Goal: Information Seeking & Learning: Learn about a topic

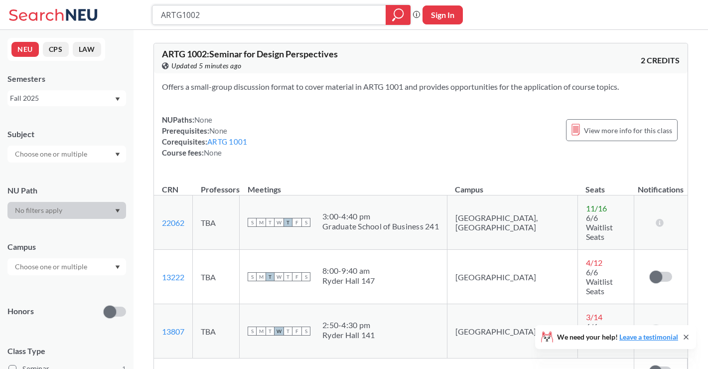
drag, startPoint x: 242, startPoint y: 20, endPoint x: 143, endPoint y: 17, distance: 99.8
click at [143, 17] on div "ARTG1002 Phrase search guarantees the exact search appears in the results. Ex. …" at bounding box center [354, 15] width 708 height 30
type input "mktg 3720"
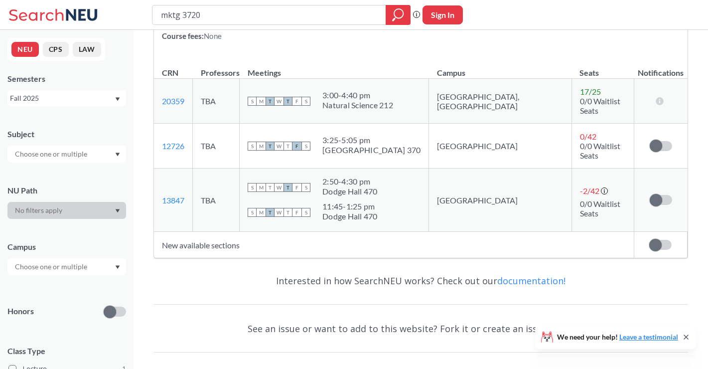
scroll to position [163, 0]
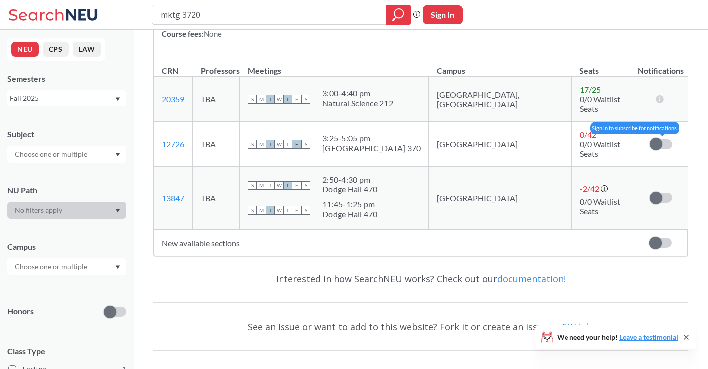
click at [659, 138] on span at bounding box center [656, 144] width 12 height 12
click at [650, 139] on input "checkbox" at bounding box center [650, 139] width 0 height 0
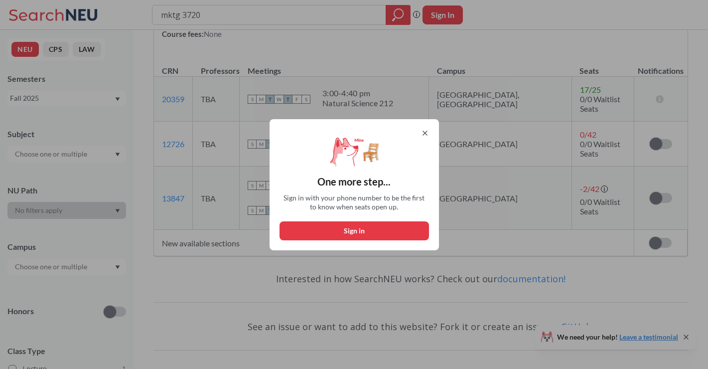
click at [415, 224] on button "Sign in" at bounding box center [355, 230] width 150 height 19
select select "US"
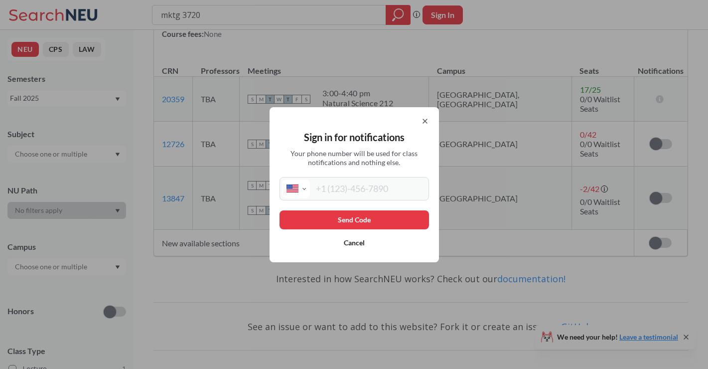
click at [375, 195] on input "tel" at bounding box center [368, 188] width 117 height 18
type input "(425) 499-8657"
click at [381, 218] on button "Send Code" at bounding box center [355, 219] width 150 height 19
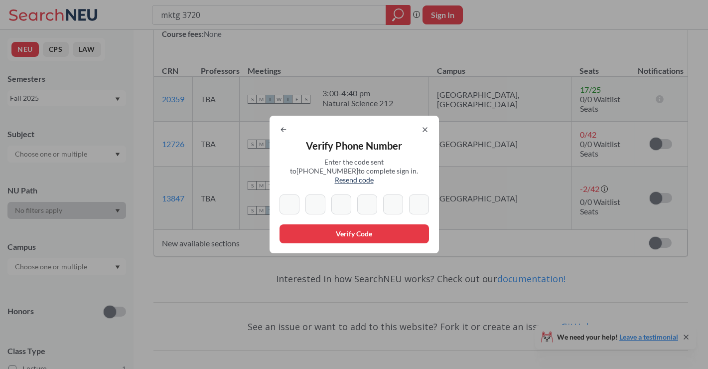
type input "0"
type input "7"
type input "9"
type input "4"
type input "3"
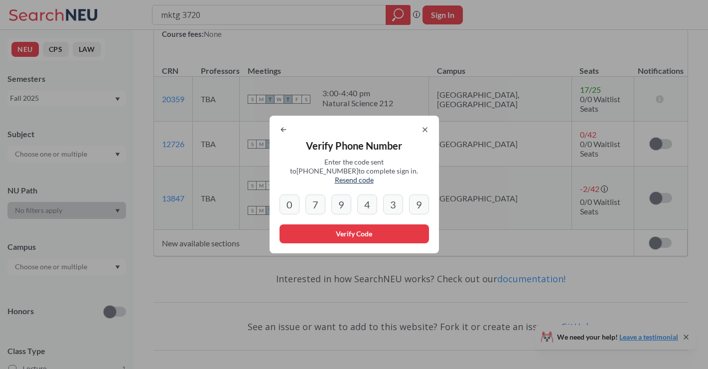
type input "9"
click at [331, 230] on button "Verify Code" at bounding box center [355, 233] width 150 height 19
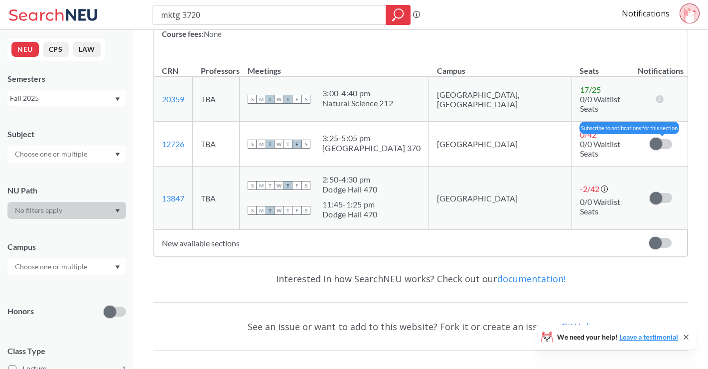
click at [654, 138] on span at bounding box center [656, 144] width 12 height 12
click at [650, 139] on input "checkbox" at bounding box center [650, 139] width 0 height 0
drag, startPoint x: 219, startPoint y: 18, endPoint x: 183, endPoint y: 9, distance: 36.4
click at [183, 9] on input "mktg 3720" at bounding box center [269, 14] width 219 height 17
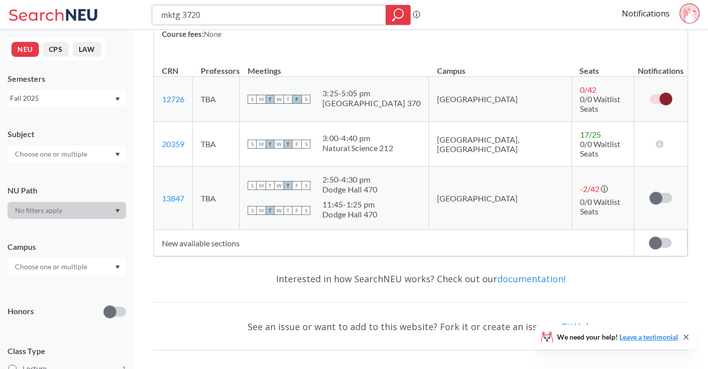
drag, startPoint x: 215, startPoint y: 17, endPoint x: 145, endPoint y: 14, distance: 70.4
click at [145, 14] on div "mktg 3720 Phrase search guarantees the exact search appears in the results. Ex.…" at bounding box center [354, 15] width 708 height 30
type input "mgmt 3530"
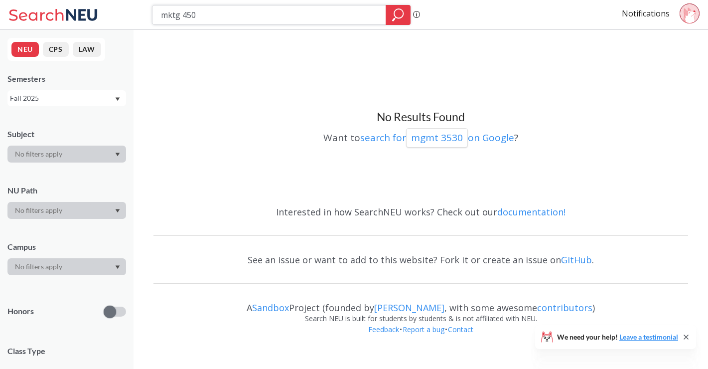
type input "mktg 4504"
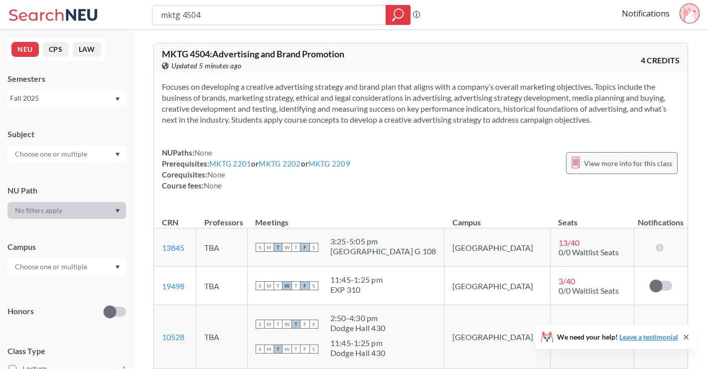
click at [634, 163] on span "View more info for this class" at bounding box center [628, 163] width 88 height 12
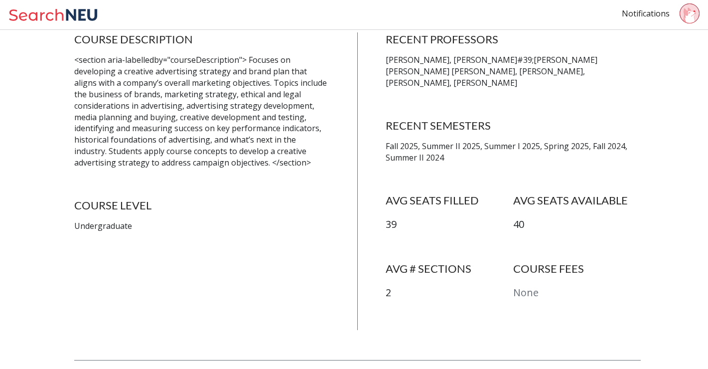
scroll to position [217, 0]
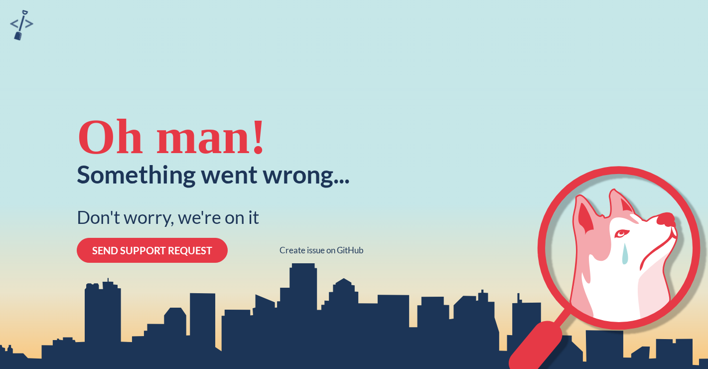
click at [24, 17] on img at bounding box center [21, 25] width 23 height 30
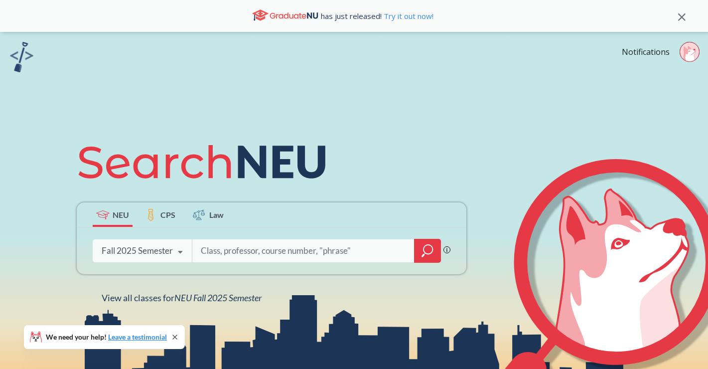
click at [222, 251] on input "search" at bounding box center [303, 250] width 207 height 21
click at [654, 0] on div "has just released! Try it out now!" at bounding box center [354, 16] width 708 height 32
click at [333, 250] on input "mktg" at bounding box center [303, 250] width 207 height 21
type input "mktg 3720"
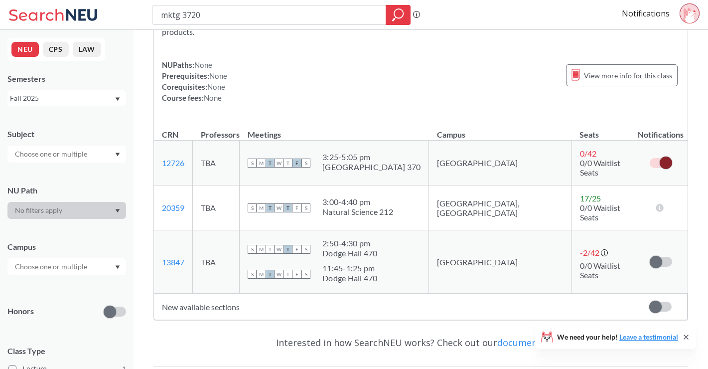
scroll to position [100, 0]
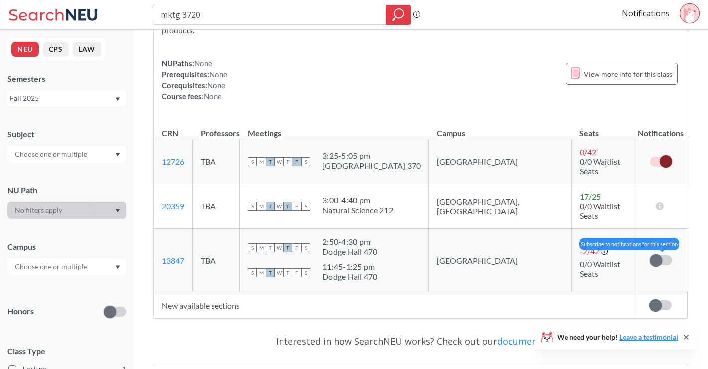
click at [657, 254] on span at bounding box center [656, 260] width 12 height 12
click at [650, 255] on input "checkbox" at bounding box center [650, 255] width 0 height 0
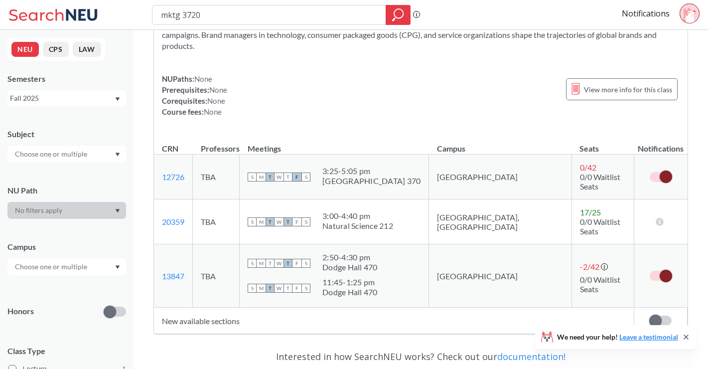
scroll to position [88, 0]
